Goal: Transaction & Acquisition: Purchase product/service

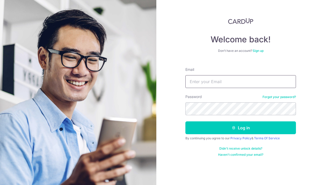
type input "[PERSON_NAME][EMAIL_ADDRESS][DOMAIN_NAME]"
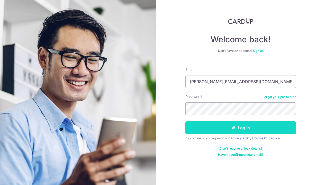
click at [239, 131] on button "Log in" at bounding box center [240, 128] width 111 height 13
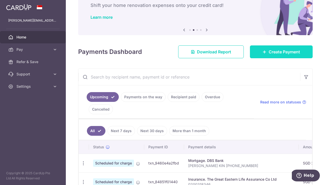
scroll to position [31, 0]
click at [261, 52] on link "Create Payment" at bounding box center [281, 51] width 63 height 13
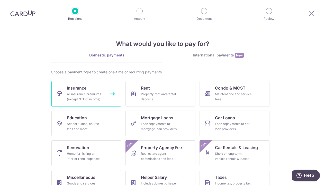
click at [85, 99] on div "All insurance premiums (except NTUC Income)" at bounding box center [85, 97] width 37 height 10
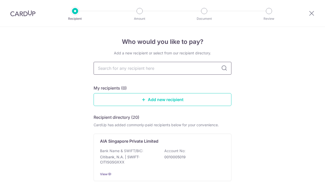
click at [124, 68] on input "text" at bounding box center [163, 68] width 138 height 13
type input "great"
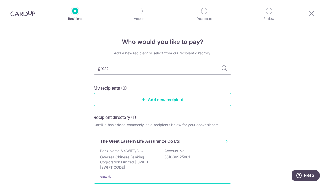
click at [187, 173] on div "The Great Eastern Life Assurance Co Ltd Bank Name & SWIFT/BIC: Oversea Chinese …" at bounding box center [163, 159] width 138 height 50
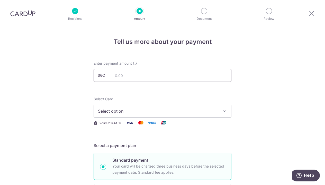
click at [131, 76] on input "text" at bounding box center [163, 75] width 138 height 13
type input "2"
type input "325.15"
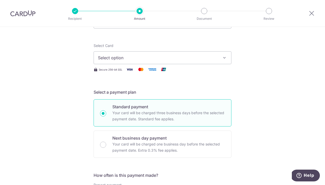
scroll to position [41, 0]
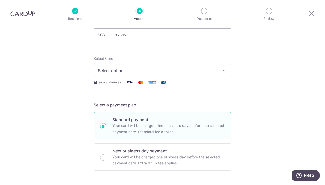
click at [131, 77] on button "Select option" at bounding box center [163, 70] width 138 height 13
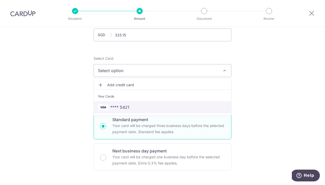
click at [115, 109] on span "**** 5421" at bounding box center [119, 107] width 19 height 6
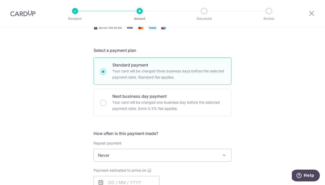
scroll to position [114, 0]
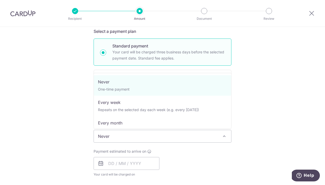
click at [148, 134] on span "Never" at bounding box center [162, 136] width 137 height 12
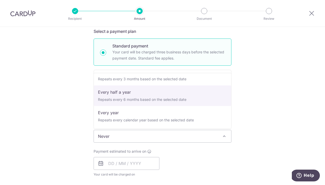
scroll to position [72, 0]
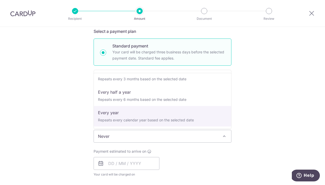
select select "6"
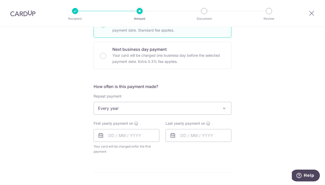
scroll to position [144, 0]
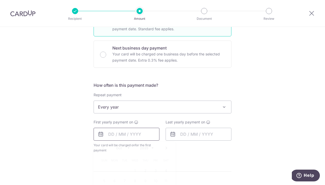
click at [125, 135] on input "text" at bounding box center [127, 134] width 66 height 13
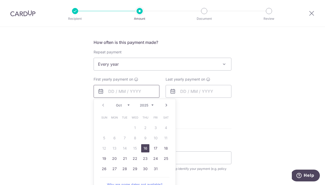
scroll to position [190, 0]
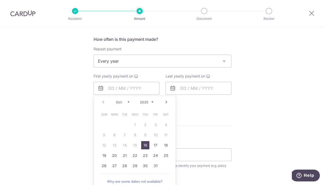
click at [147, 146] on link "16" at bounding box center [145, 145] width 8 height 8
type input "[DATE]"
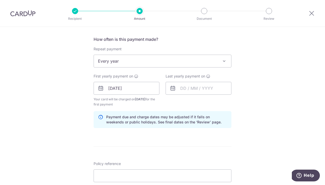
click at [259, 111] on div "Tell us more about your payment Enter payment amount SGD 325.15 325.15 Select C…" at bounding box center [162, 83] width 325 height 492
click at [191, 87] on input "text" at bounding box center [199, 88] width 66 height 13
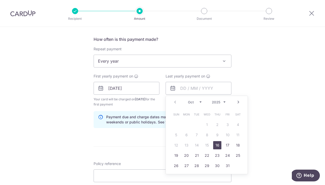
click at [238, 103] on link "Next" at bounding box center [238, 102] width 6 height 6
click at [176, 102] on link "Prev" at bounding box center [175, 102] width 6 height 6
click at [227, 144] on link "16" at bounding box center [228, 145] width 8 height 8
type input "16/10/2026"
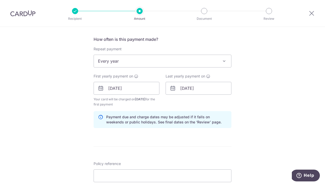
click at [265, 132] on div "Tell us more about your payment Enter payment amount SGD 325.15 325.15 Select C…" at bounding box center [162, 83] width 325 height 492
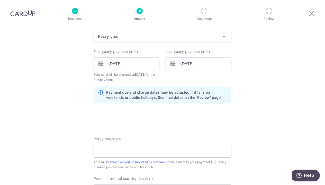
scroll to position [216, 0]
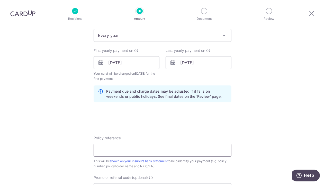
click at [112, 151] on input "Policy reference" at bounding box center [163, 150] width 138 height 13
paste input "0246609480"
type input "0246609480"
click at [165, 122] on form "Enter payment amount SGD 325.15 325.15 Select Card **** 5421 Add credit card Yo…" at bounding box center [163, 61] width 138 height 433
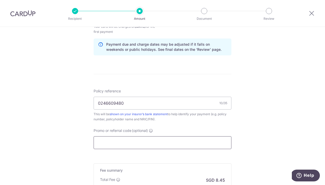
click at [131, 145] on input "Promo or referral code (optional)" at bounding box center [163, 143] width 138 height 13
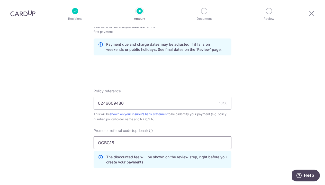
type input "OCBC18"
click at [244, 118] on div "Tell us more about your payment Enter payment amount SGD 325.15 325.15 Select C…" at bounding box center [162, 21] width 325 height 515
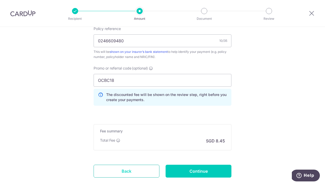
scroll to position [331, 0]
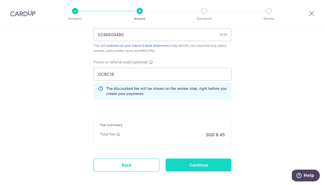
click at [186, 167] on input "Continue" at bounding box center [199, 165] width 66 height 13
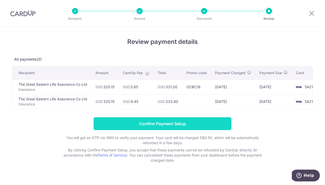
click at [166, 123] on input "Confirm Payment Setup" at bounding box center [163, 124] width 138 height 13
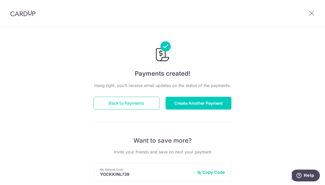
click at [134, 104] on button "Back to Payments" at bounding box center [127, 103] width 66 height 13
